Goal: Transaction & Acquisition: Register for event/course

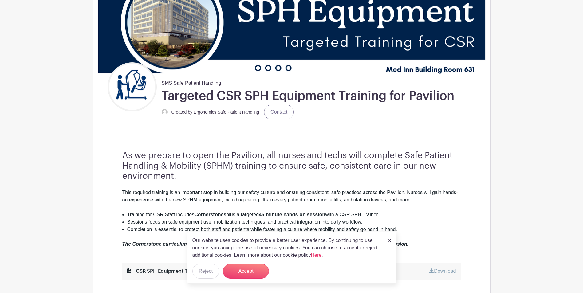
scroll to position [92, 0]
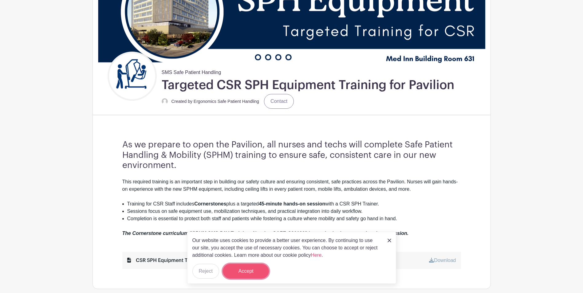
click at [249, 276] on button "Accept" at bounding box center [246, 271] width 46 height 15
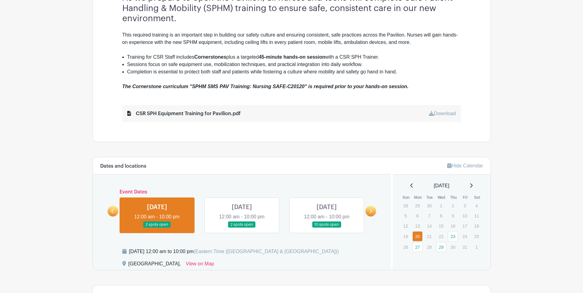
scroll to position [246, 0]
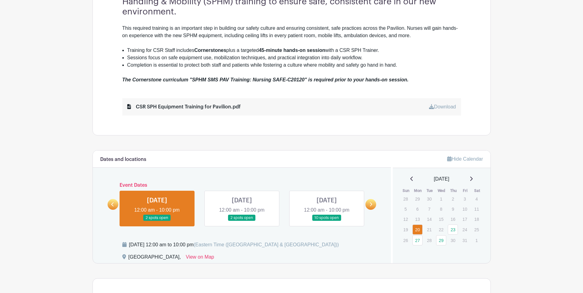
click at [327, 221] on link at bounding box center [327, 221] width 0 height 0
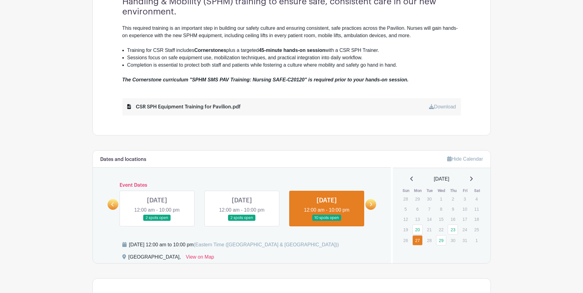
click at [367, 203] on link at bounding box center [370, 204] width 11 height 11
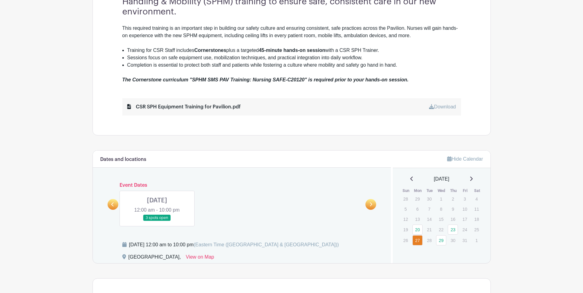
click at [112, 206] on icon at bounding box center [112, 204] width 3 height 5
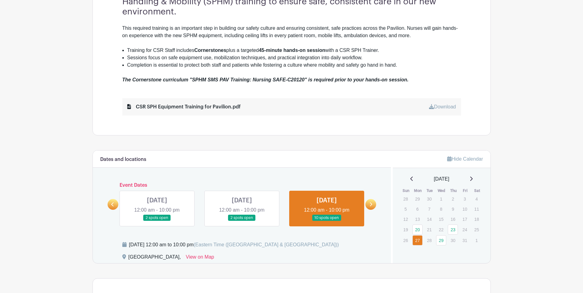
click at [327, 221] on link at bounding box center [327, 221] width 0 height 0
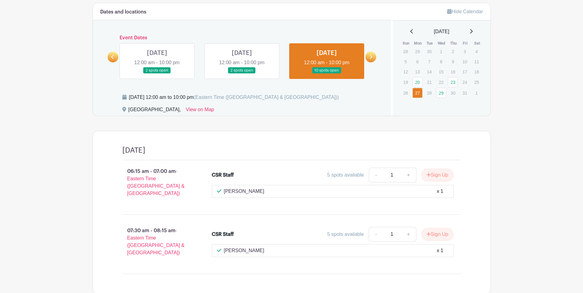
scroll to position [424, 0]
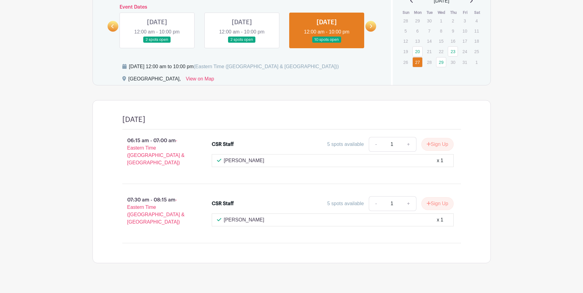
click at [242, 43] on link at bounding box center [242, 43] width 0 height 0
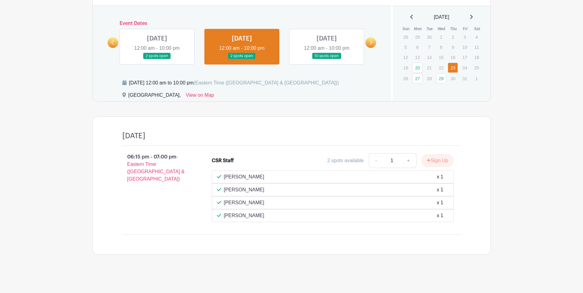
scroll to position [408, 0]
click at [157, 59] on link at bounding box center [157, 59] width 0 height 0
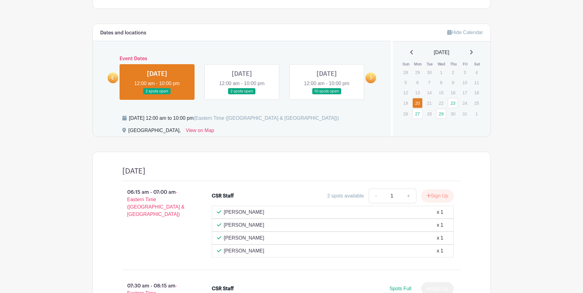
scroll to position [372, 0]
click at [368, 79] on link at bounding box center [370, 78] width 11 height 11
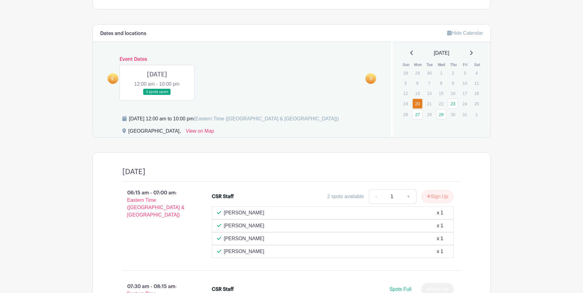
click at [157, 95] on link at bounding box center [157, 95] width 0 height 0
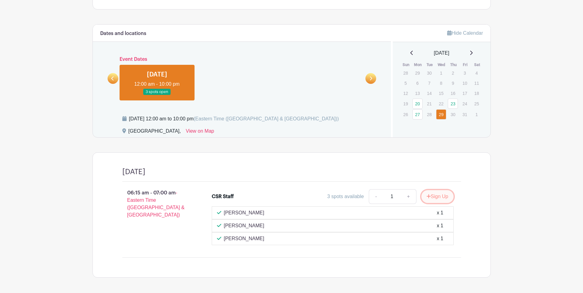
click at [443, 198] on button "Sign Up" at bounding box center [437, 196] width 32 height 13
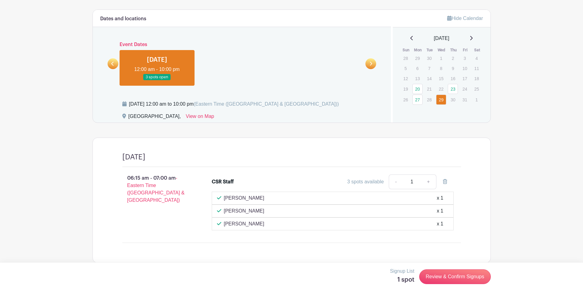
scroll to position [395, 0]
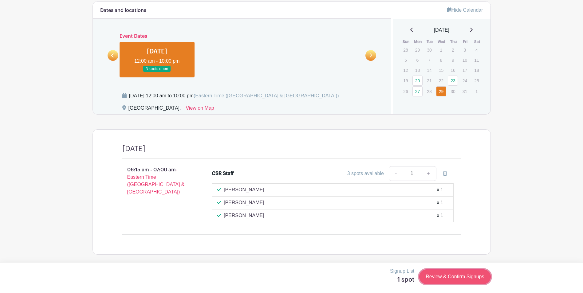
click at [446, 274] on link "Review & Confirm Signups" at bounding box center [454, 276] width 71 height 15
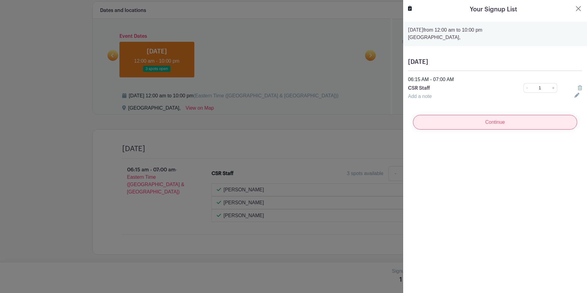
click at [474, 118] on input "Continue" at bounding box center [495, 122] width 164 height 15
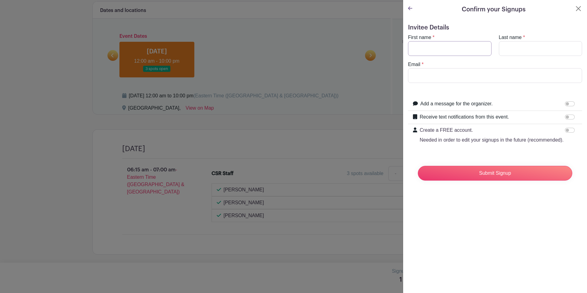
click at [429, 48] on input "First name" at bounding box center [450, 48] width 84 height 15
type input "[PERSON_NAME]"
type input "alghazaly"
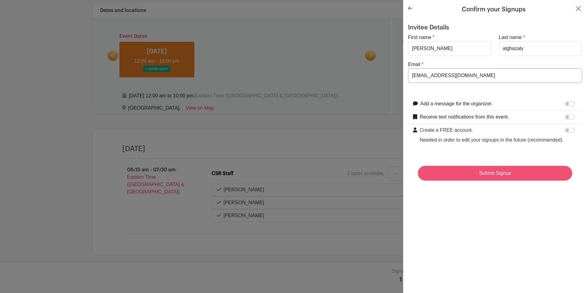
type input "[EMAIL_ADDRESS][DOMAIN_NAME]"
click at [475, 180] on input "Submit Signup" at bounding box center [495, 173] width 155 height 15
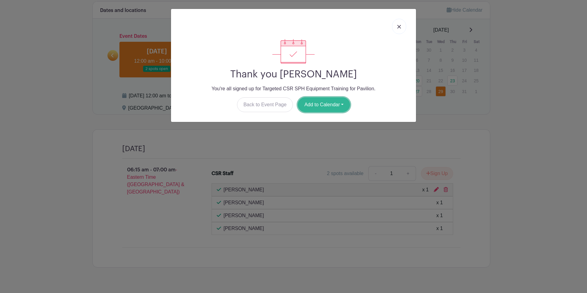
click at [317, 108] on button "Add to Calendar" at bounding box center [324, 104] width 52 height 15
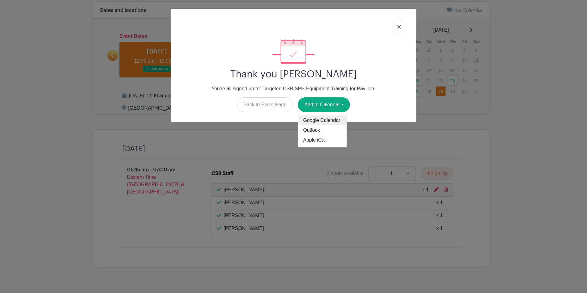
click at [315, 120] on link "Google Calendar" at bounding box center [322, 121] width 49 height 10
click at [397, 28] on link at bounding box center [399, 26] width 14 height 15
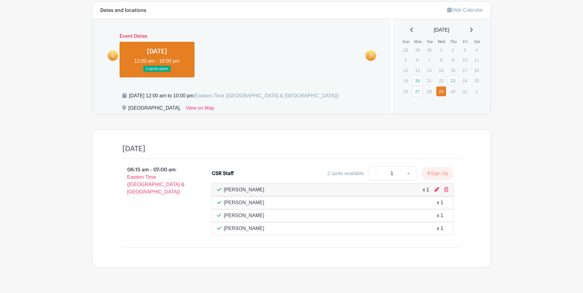
drag, startPoint x: 133, startPoint y: 170, endPoint x: 173, endPoint y: 167, distance: 39.7
click at [173, 167] on p "06:15 am - 07:00 am - Eastern Time ([GEOGRAPHIC_DATA] & [GEOGRAPHIC_DATA])" at bounding box center [157, 181] width 90 height 34
drag, startPoint x: 173, startPoint y: 167, endPoint x: 209, endPoint y: 148, distance: 41.0
click at [209, 148] on div at bounding box center [303, 148] width 316 height 9
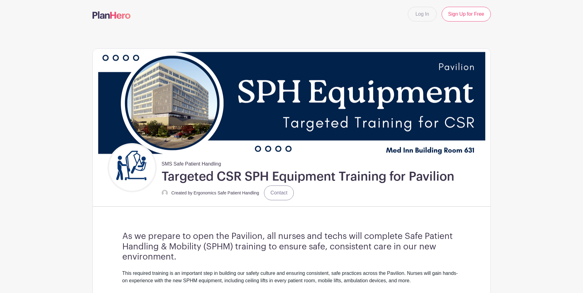
scroll to position [0, 0]
